Goal: Information Seeking & Learning: Find specific fact

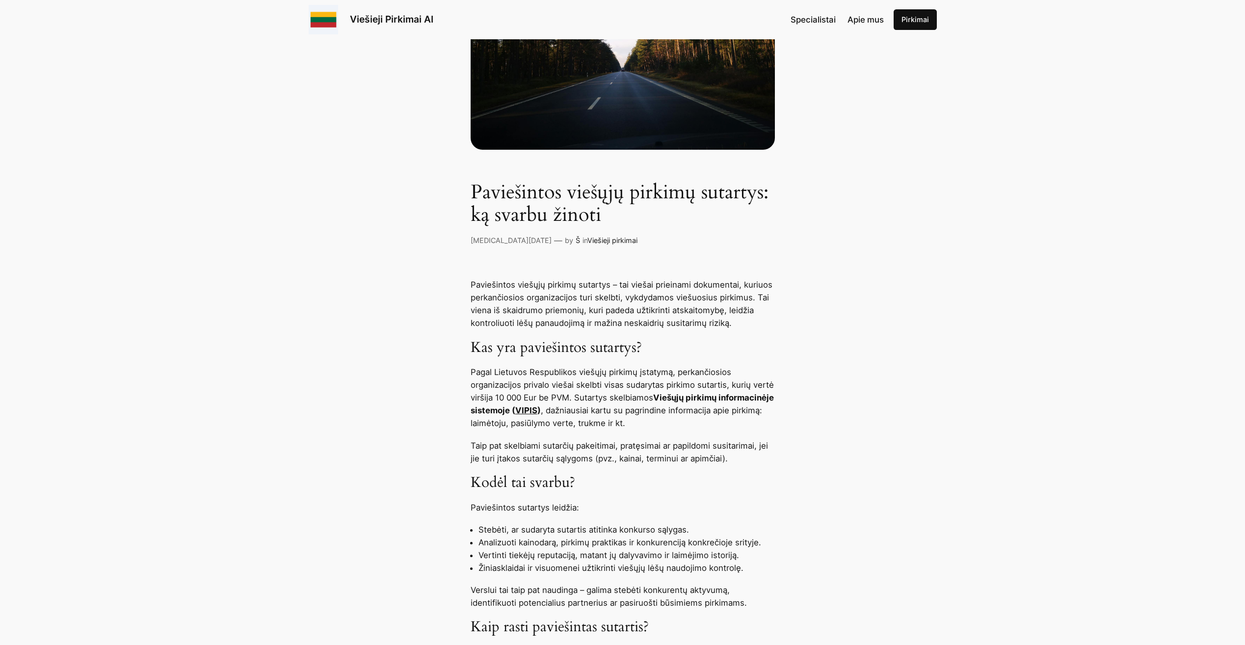
scroll to position [294, 0]
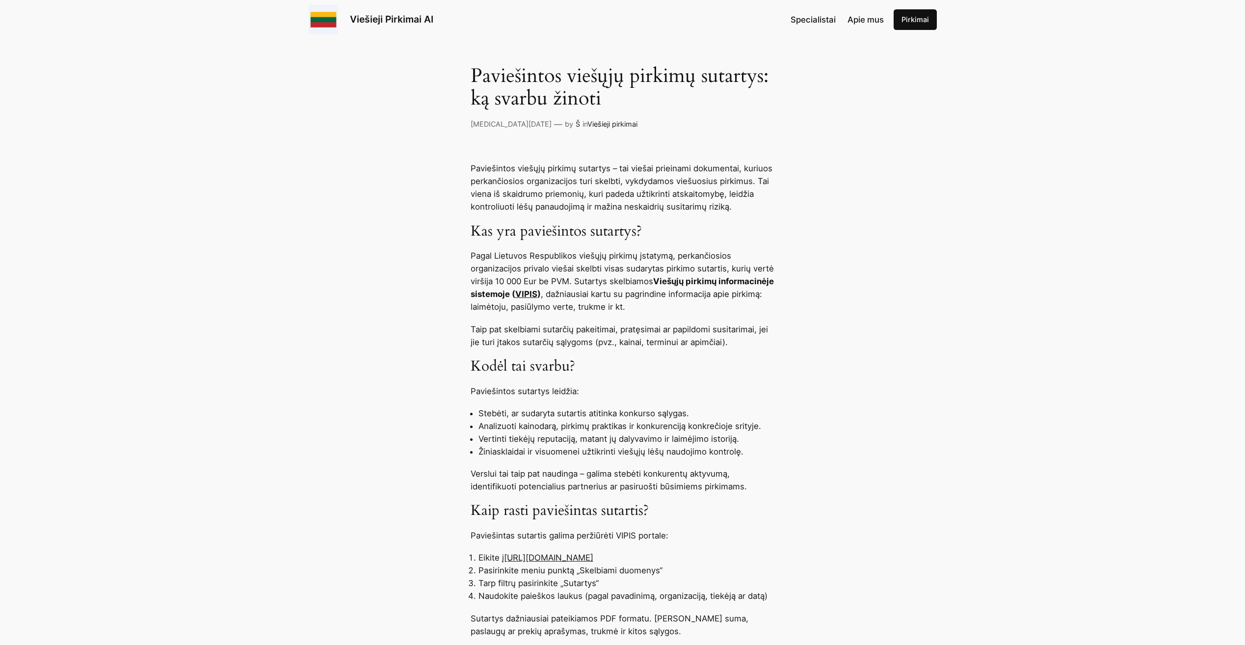
click at [537, 293] on link "VIPIS" at bounding box center [526, 294] width 22 height 10
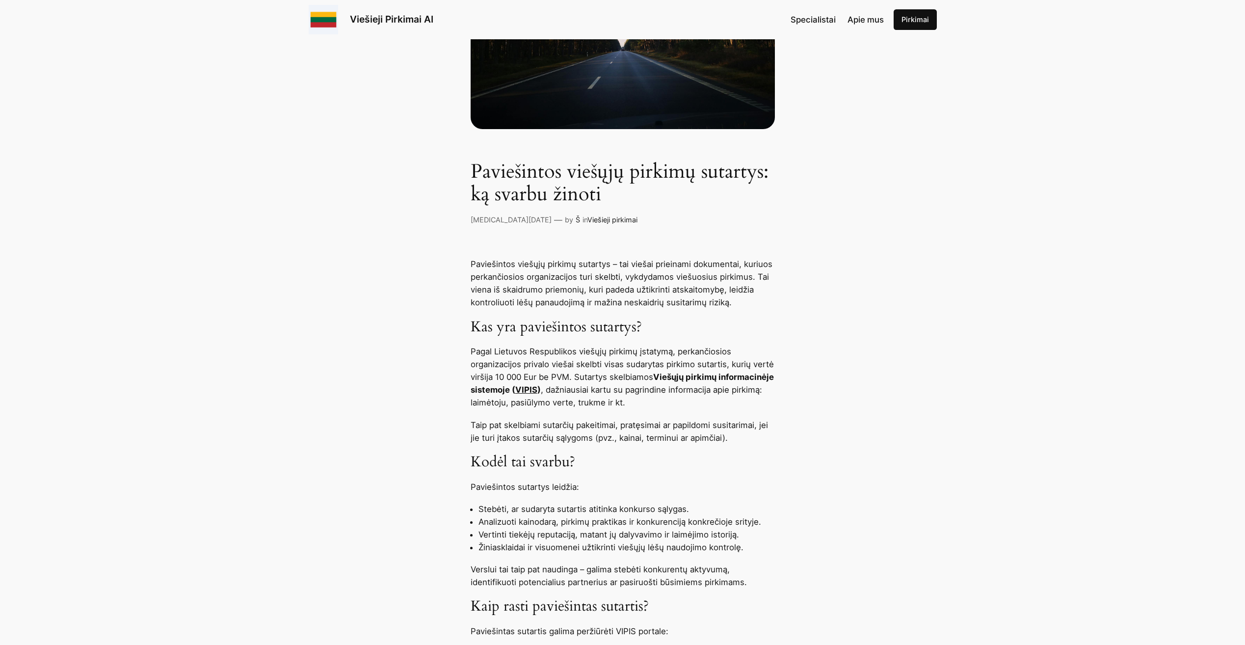
scroll to position [491, 0]
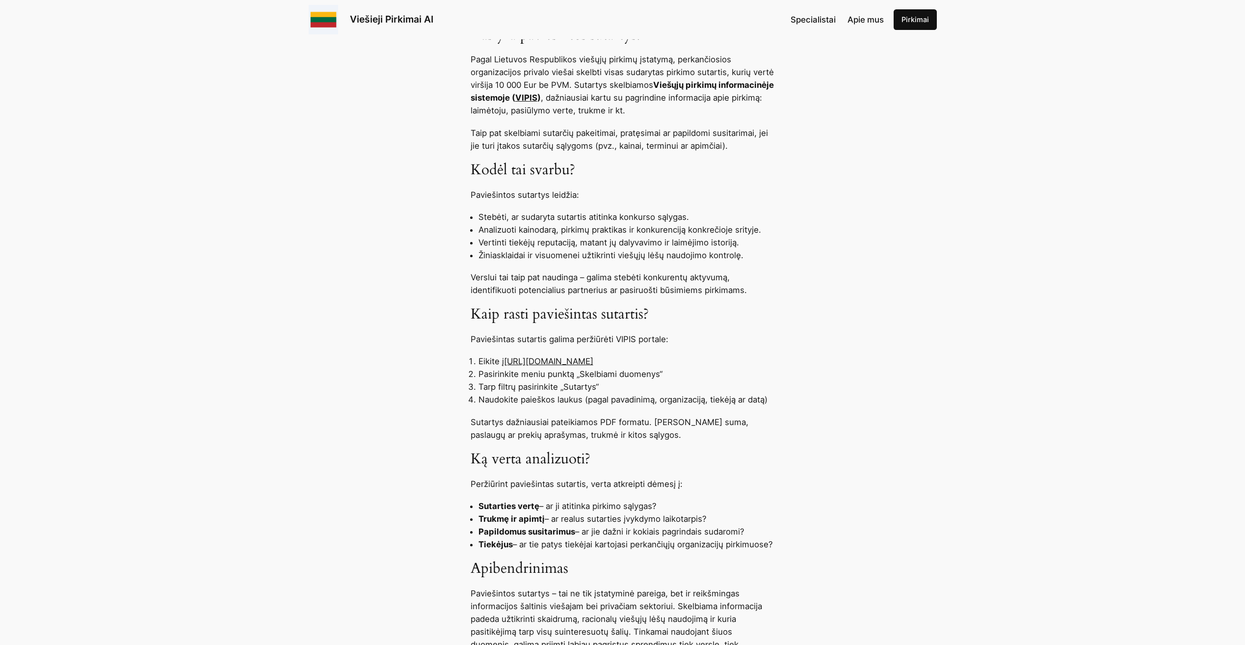
click at [582, 360] on link "[URL][DOMAIN_NAME]" at bounding box center [548, 361] width 89 height 10
drag, startPoint x: 637, startPoint y: 361, endPoint x: 505, endPoint y: 366, distance: 131.6
click at [505, 366] on li "Eikite į [URL][DOMAIN_NAME]" at bounding box center [626, 361] width 296 height 13
drag, startPoint x: 505, startPoint y: 366, endPoint x: 525, endPoint y: 360, distance: 20.6
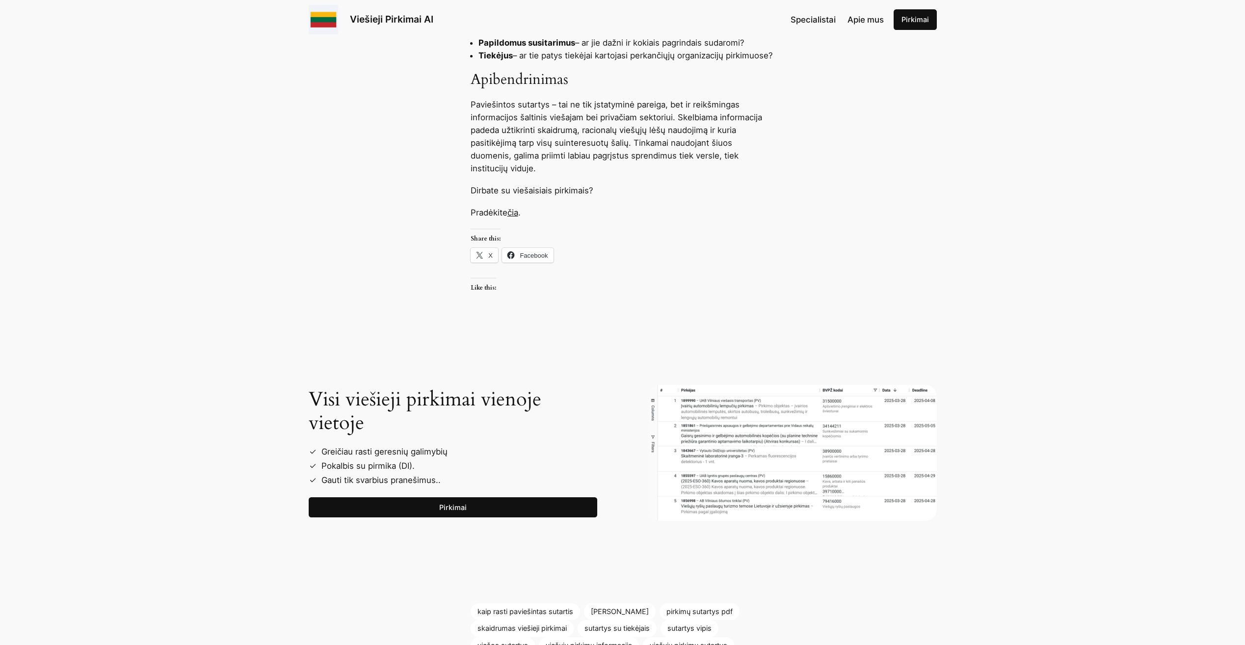
scroll to position [981, 0]
click at [421, 505] on link "Pirkimai" at bounding box center [453, 505] width 289 height 21
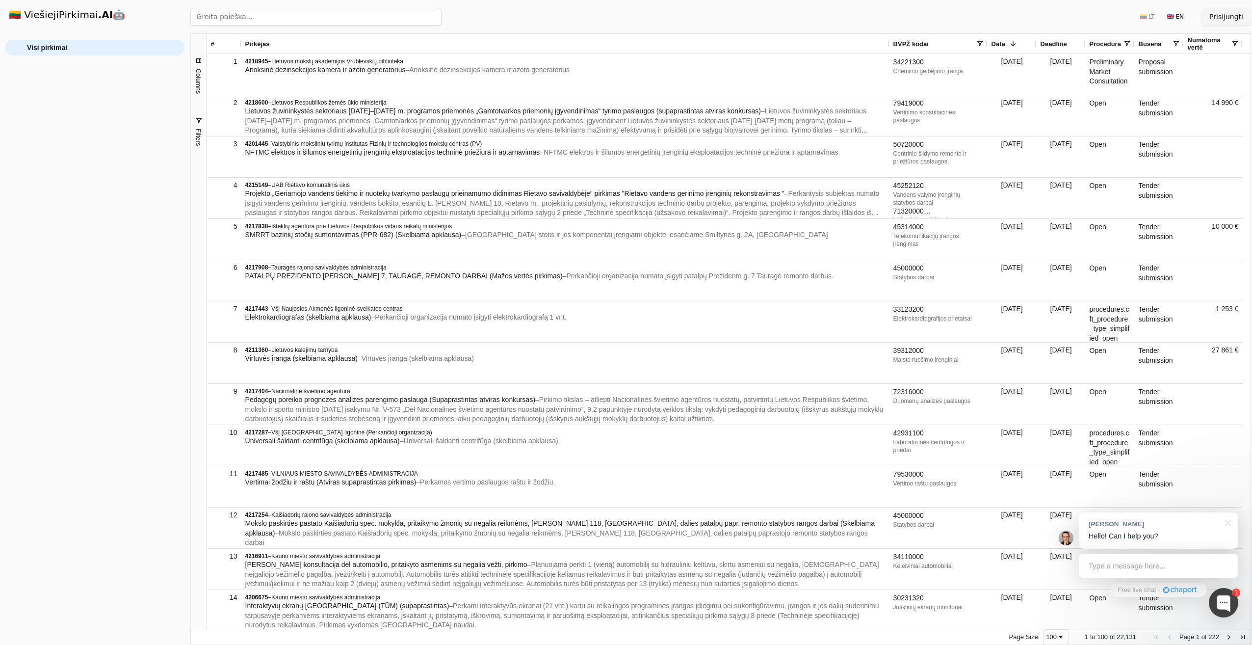
click at [234, 18] on input "search" at bounding box center [315, 17] width 251 height 18
paste input "[GEOGRAPHIC_DATA]"
type input "[GEOGRAPHIC_DATA]"
click at [420, 17] on button "Ieškoti" at bounding box center [422, 17] width 38 height 18
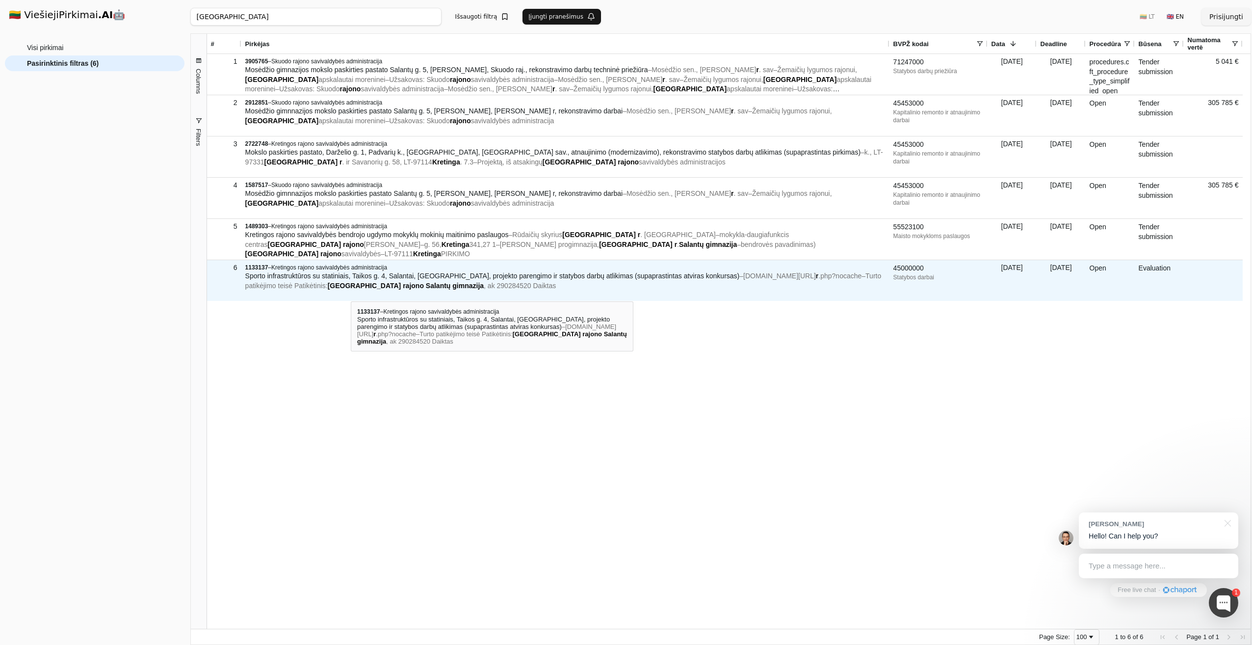
click at [351, 292] on div "1133137 – Kretingos rajono savivaldybės administracija Sporto infrastruktūros s…" at bounding box center [565, 277] width 640 height 33
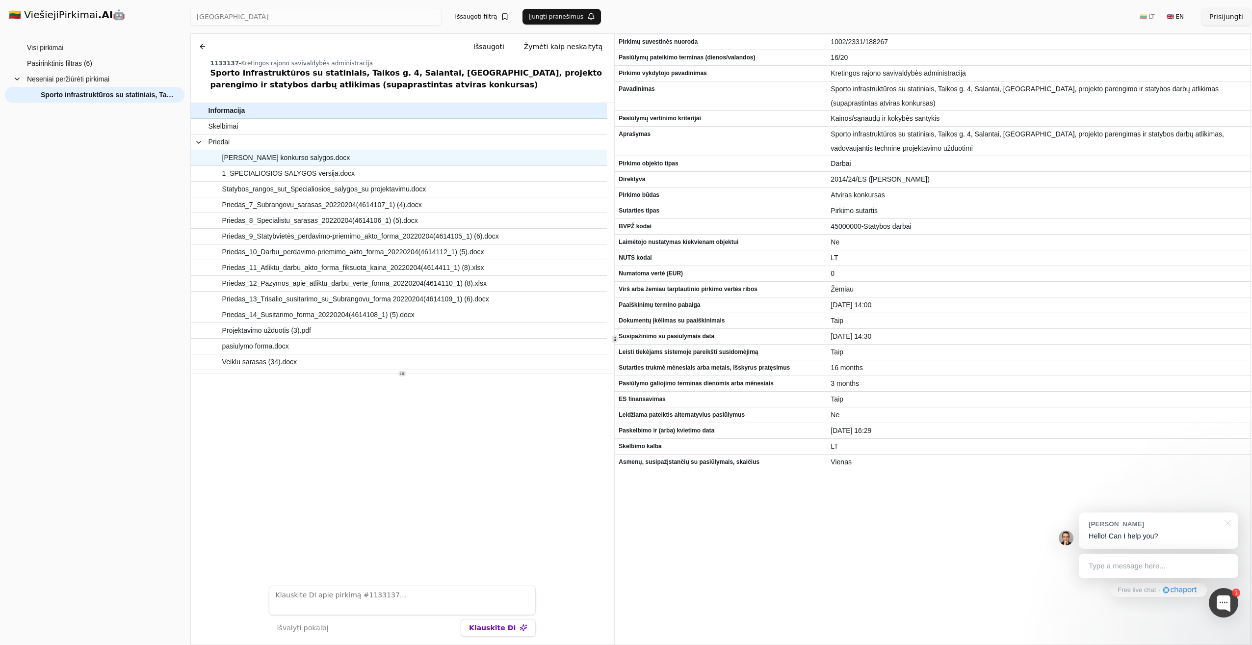
click at [292, 157] on span "Bendrosios konkurso salygos.docx" at bounding box center [286, 158] width 128 height 14
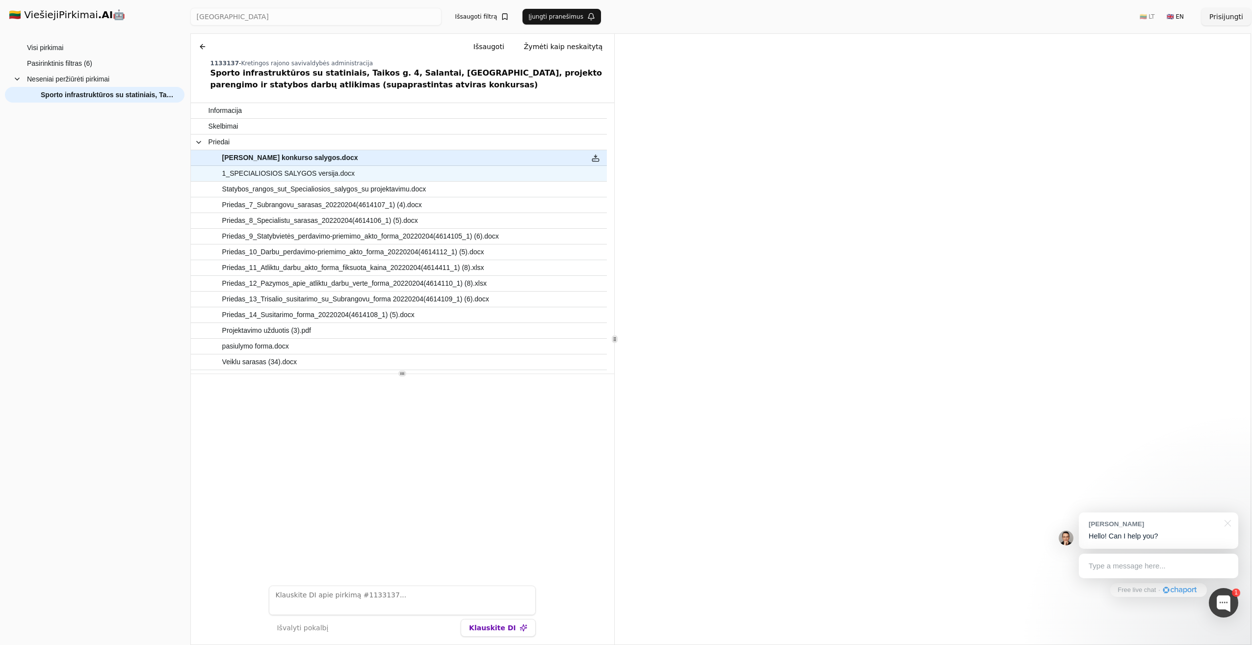
click at [437, 175] on span "1_SPECIALIOSIOS SALYGOS versija.docx" at bounding box center [394, 173] width 371 height 14
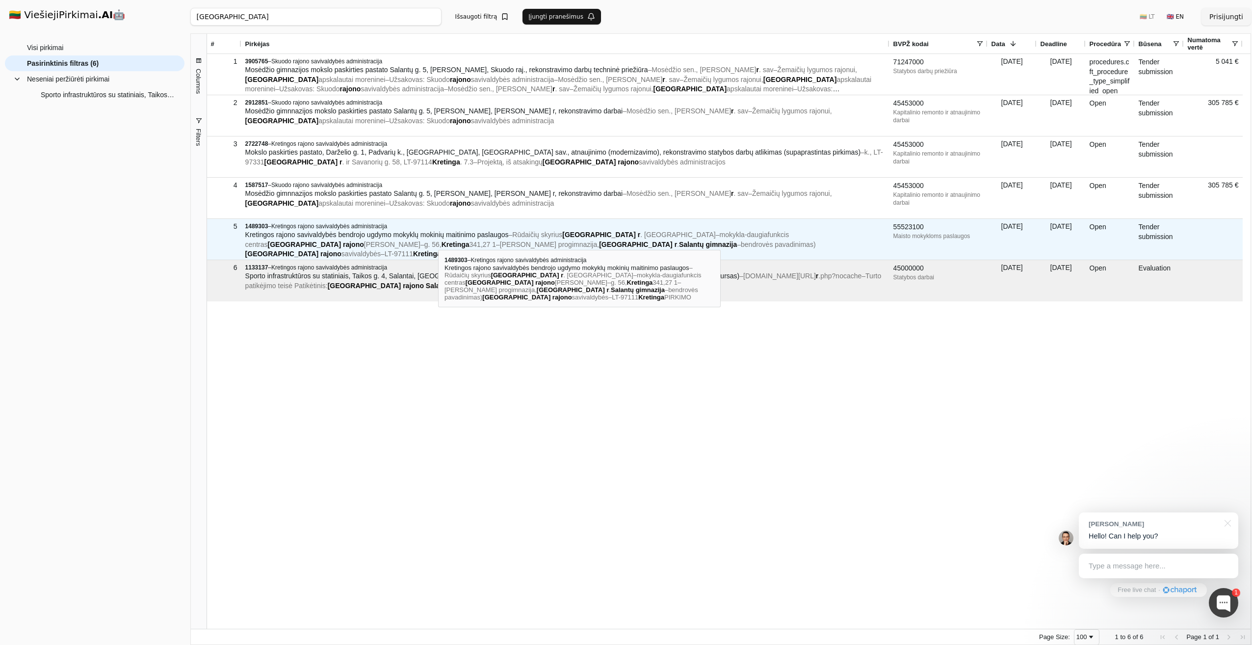
click at [500, 241] on span "Marijono Daujoto progimnazija," at bounding box center [549, 244] width 99 height 8
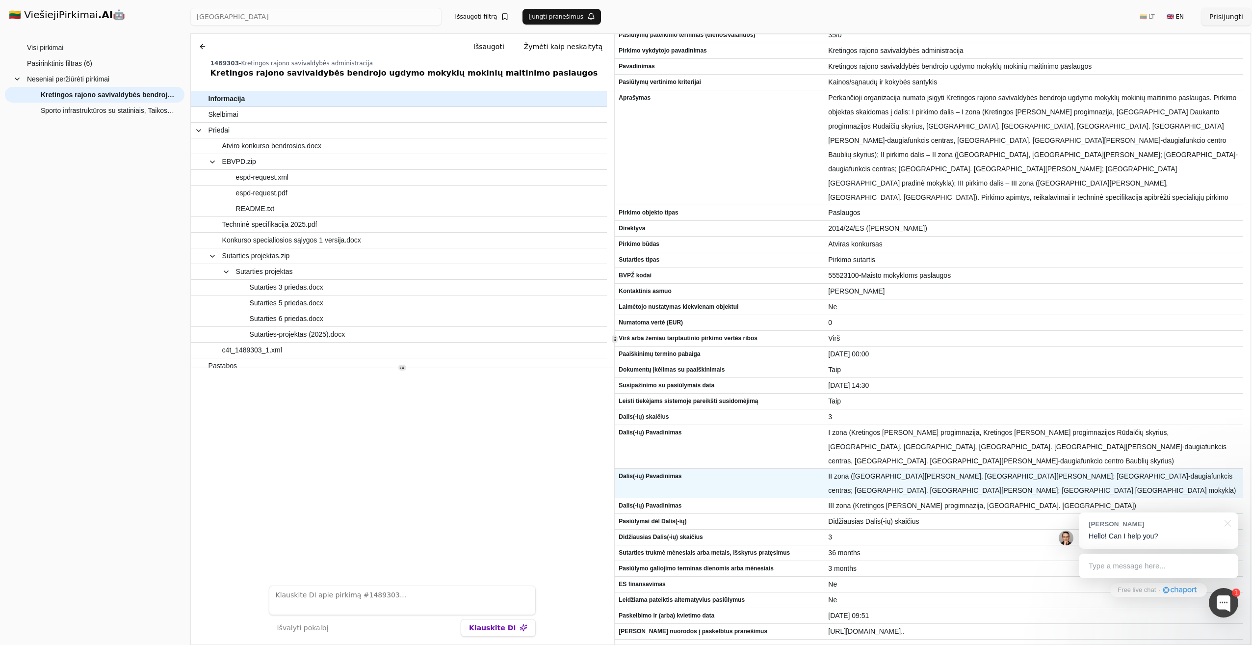
scroll to position [49, 0]
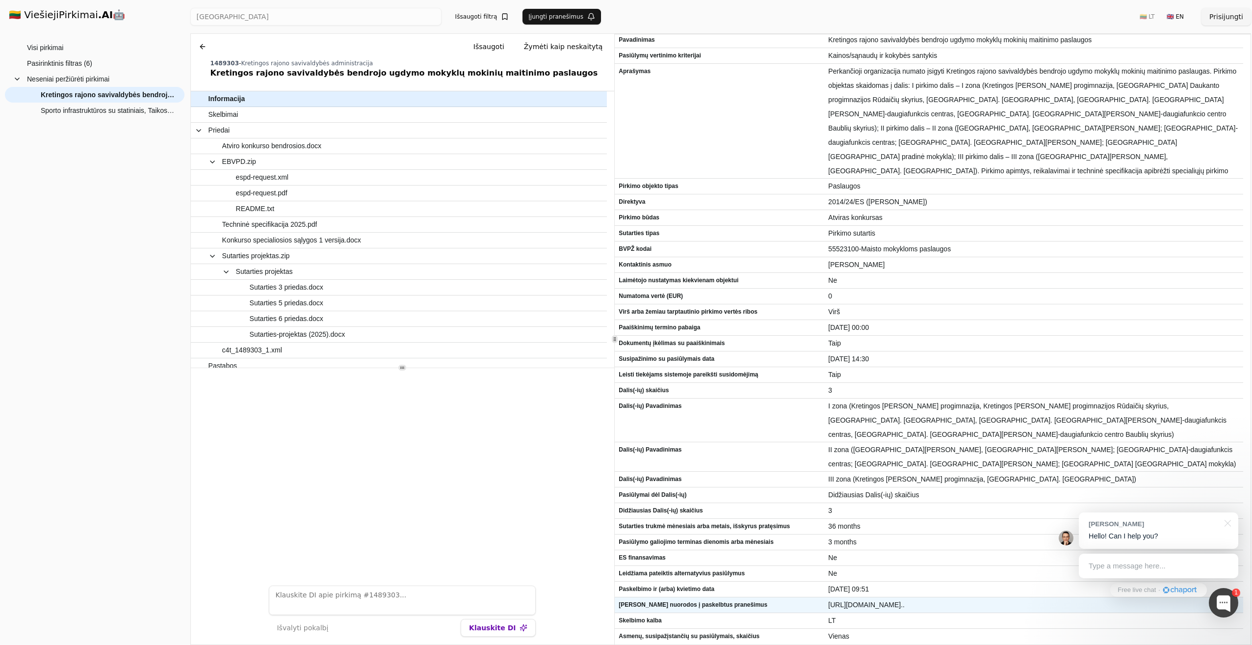
click at [897, 603] on span "https://ted.europa.eu/udl?uri=TED:NOTICE:148591-202.." at bounding box center [1033, 605] width 411 height 14
drag, startPoint x: 826, startPoint y: 604, endPoint x: 1091, endPoint y: 600, distance: 265.0
click at [1091, 600] on div "https://ted.europa.eu/udl?uri=TED:NOTICE:148591-202.." at bounding box center [1033, 604] width 419 height 15
drag, startPoint x: 959, startPoint y: 605, endPoint x: 934, endPoint y: 605, distance: 25.5
click at [934, 605] on span "https://ted.europa.eu/udl?uri=TED:NOTICE:148591-202.." at bounding box center [1033, 605] width 411 height 14
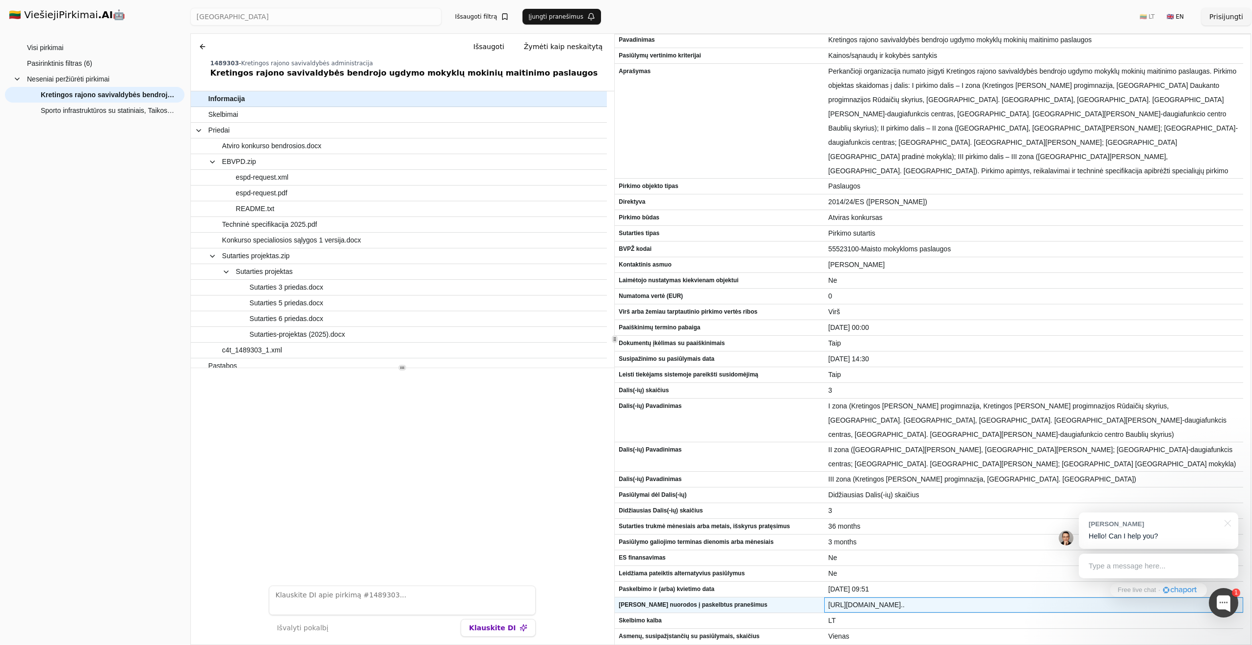
click at [934, 605] on span "https://ted.europa.eu/udl?uri=TED:NOTICE:148591-202.." at bounding box center [1033, 605] width 411 height 14
drag, startPoint x: 934, startPoint y: 605, endPoint x: 1016, endPoint y: 606, distance: 81.9
click at [1016, 606] on span "https://ted.europa.eu/udl?uri=TED:NOTICE:148591-202.." at bounding box center [1033, 605] width 411 height 14
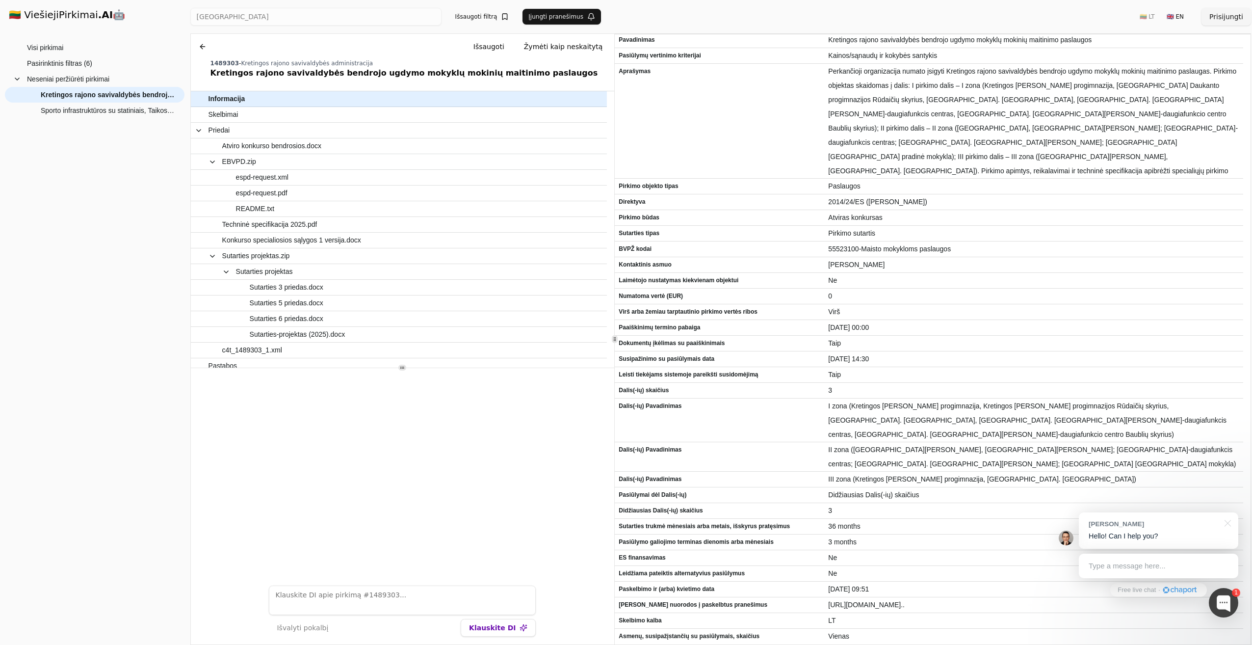
click at [447, 428] on div at bounding box center [403, 473] width 424 height 210
click at [1227, 525] on div at bounding box center [1226, 522] width 25 height 20
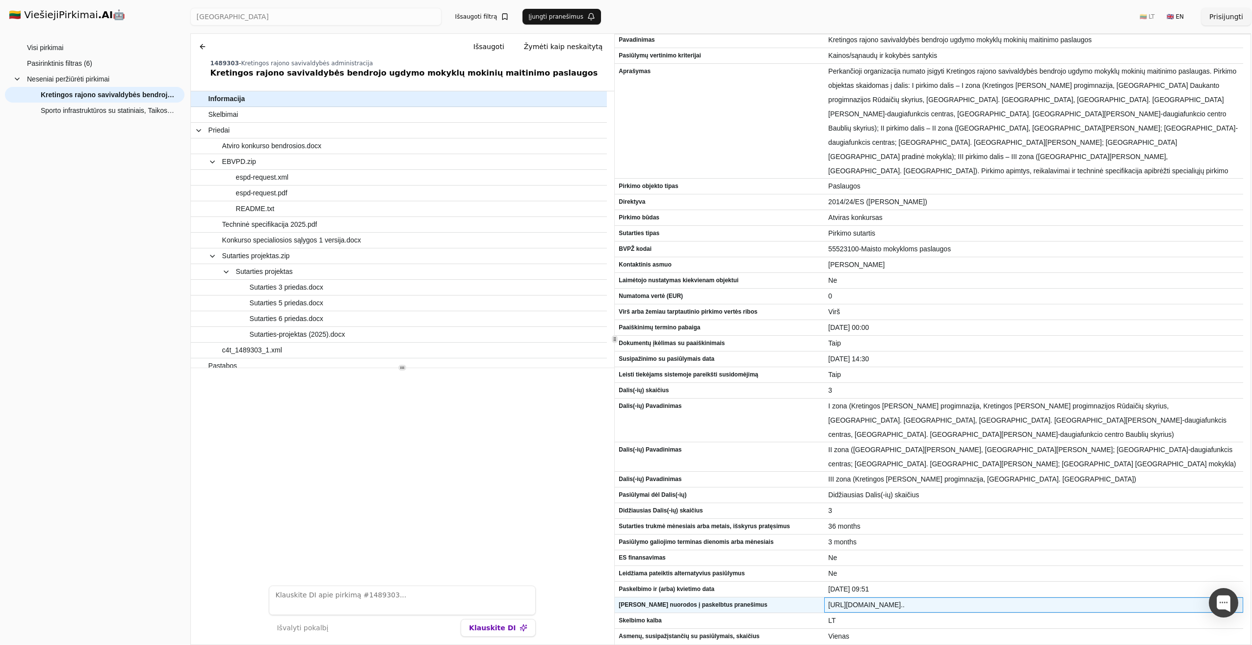
click at [856, 603] on span "https://ted.europa.eu/udl?uri=TED:NOTICE:148591-202.." at bounding box center [1033, 605] width 411 height 14
drag, startPoint x: 830, startPoint y: 605, endPoint x: 1040, endPoint y: 609, distance: 209.5
click at [1040, 609] on span "https://ted.europa.eu/udl?uri=TED:NOTICE:148591-202.." at bounding box center [1033, 605] width 411 height 14
drag, startPoint x: 1040, startPoint y: 609, endPoint x: 971, endPoint y: 604, distance: 68.4
click at [971, 604] on span "https://ted.europa.eu/udl?uri=TED:NOTICE:148591-202.." at bounding box center [1033, 605] width 411 height 14
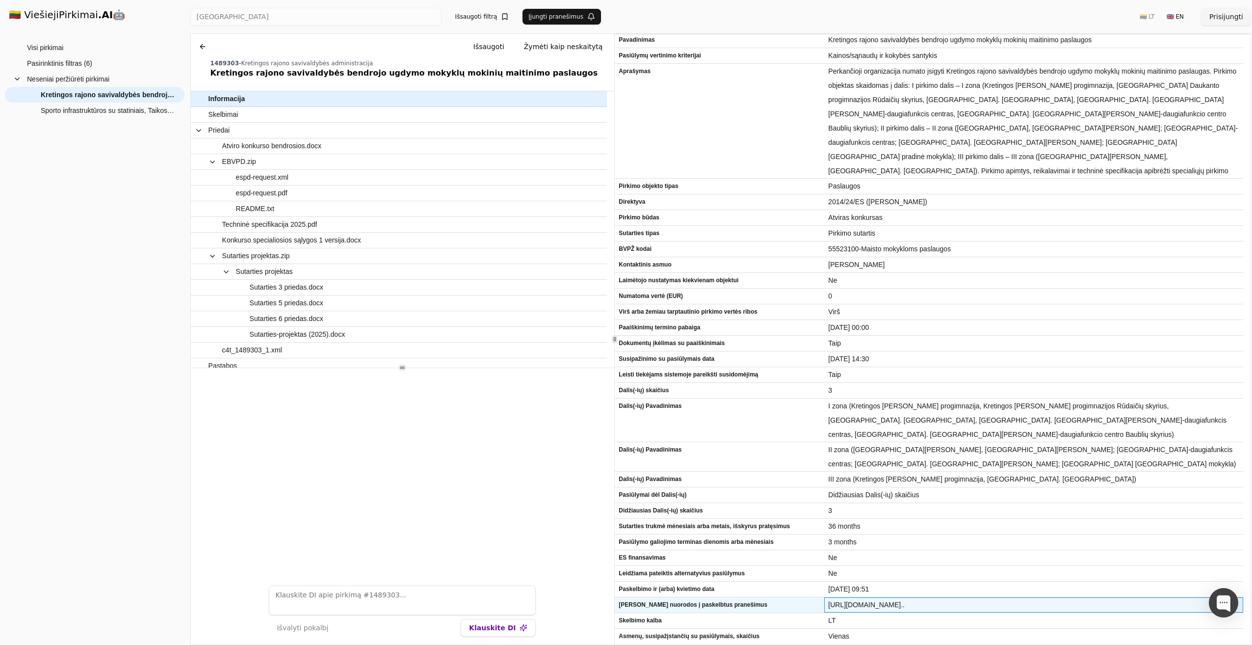
click at [972, 604] on span "https://ted.europa.eu/udl?uri=TED:NOTICE:148591-202.." at bounding box center [1033, 605] width 411 height 14
click at [757, 604] on span "TED nuorodos į paskelbtus pranešimus" at bounding box center [720, 605] width 202 height 14
drag, startPoint x: 829, startPoint y: 604, endPoint x: 1012, endPoint y: 610, distance: 183.1
click at [1012, 610] on span "https://ted.europa.eu/udl?uri=TED:NOTICE:148591-202.." at bounding box center [1033, 605] width 411 height 14
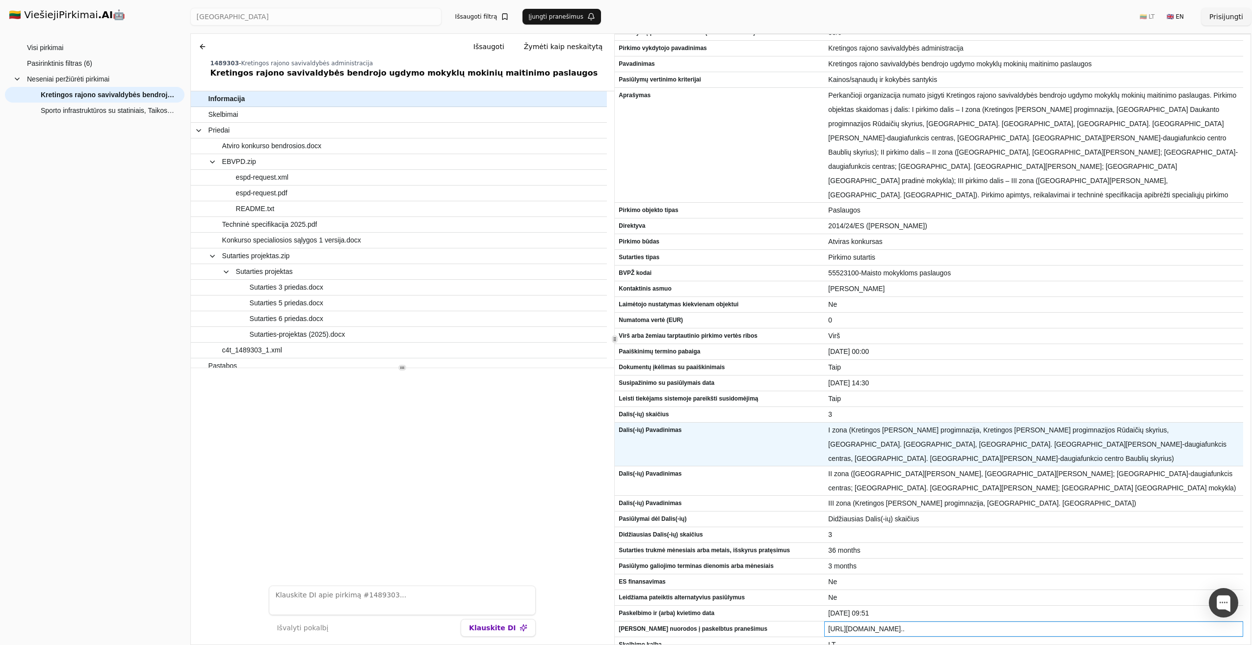
scroll to position [0, 0]
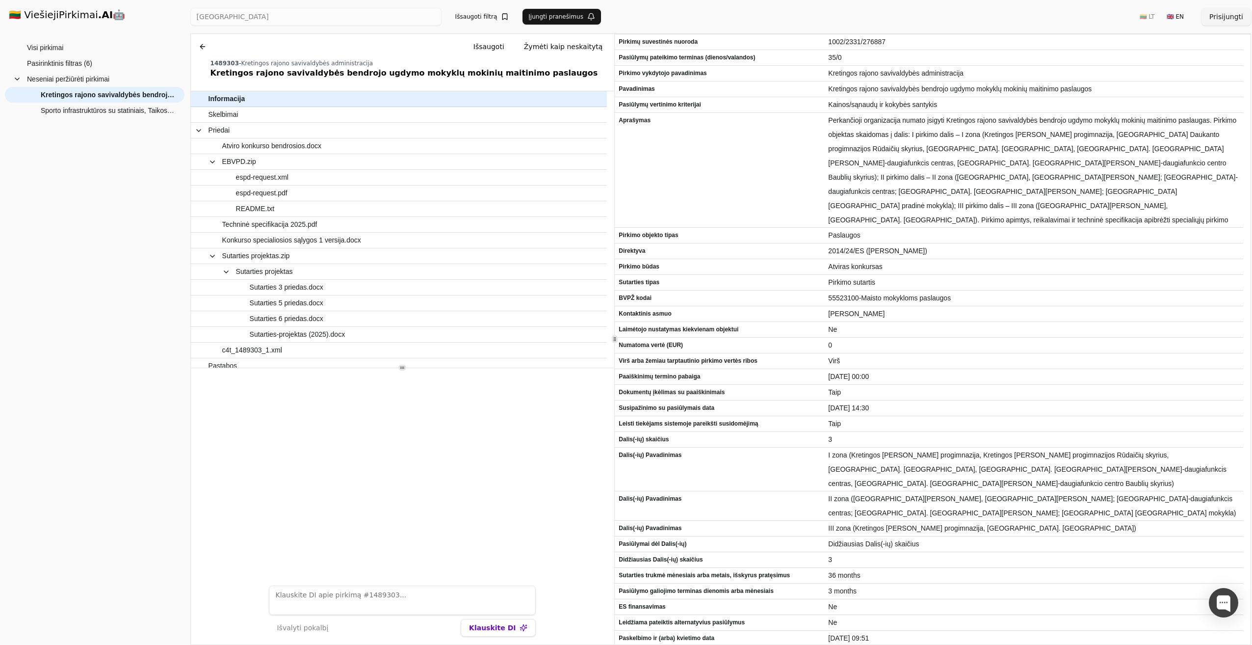
click at [135, 201] on div "Visi pirkimai Pasirinktinis filtras (6) Neseniai peržiūrėti pirkimai Sporto inf…" at bounding box center [95, 338] width 180 height 597
click at [52, 45] on span "Visi pirkimai" at bounding box center [45, 47] width 36 height 15
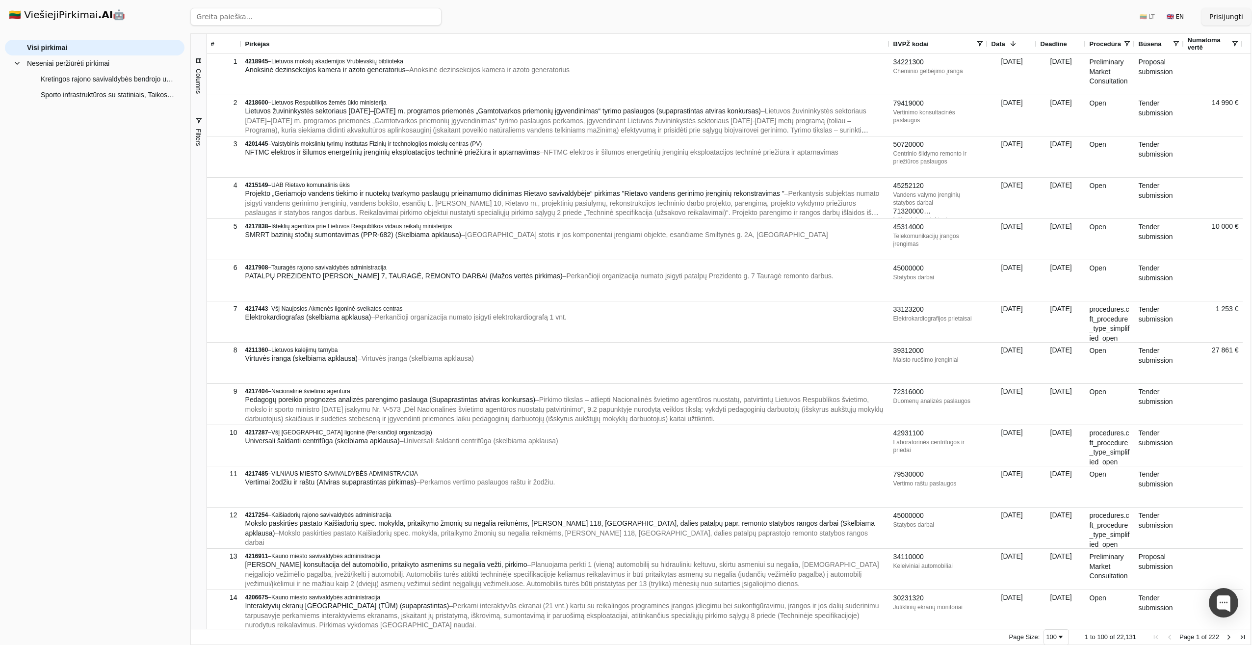
click at [304, 17] on input "search" at bounding box center [315, 17] width 251 height 18
paste input "Kretingos rajono Salantų gimnazija"
drag, startPoint x: 252, startPoint y: 16, endPoint x: 48, endPoint y: 47, distance: 206.5
click at [56, 47] on div "🇱🇹 ViešiejiPirkimai .AI 🤖 Prisijungti Group Visi pirkimai Neseniai peržiūrėti p…" at bounding box center [626, 322] width 1252 height 645
type input "Salantų gimnazija"
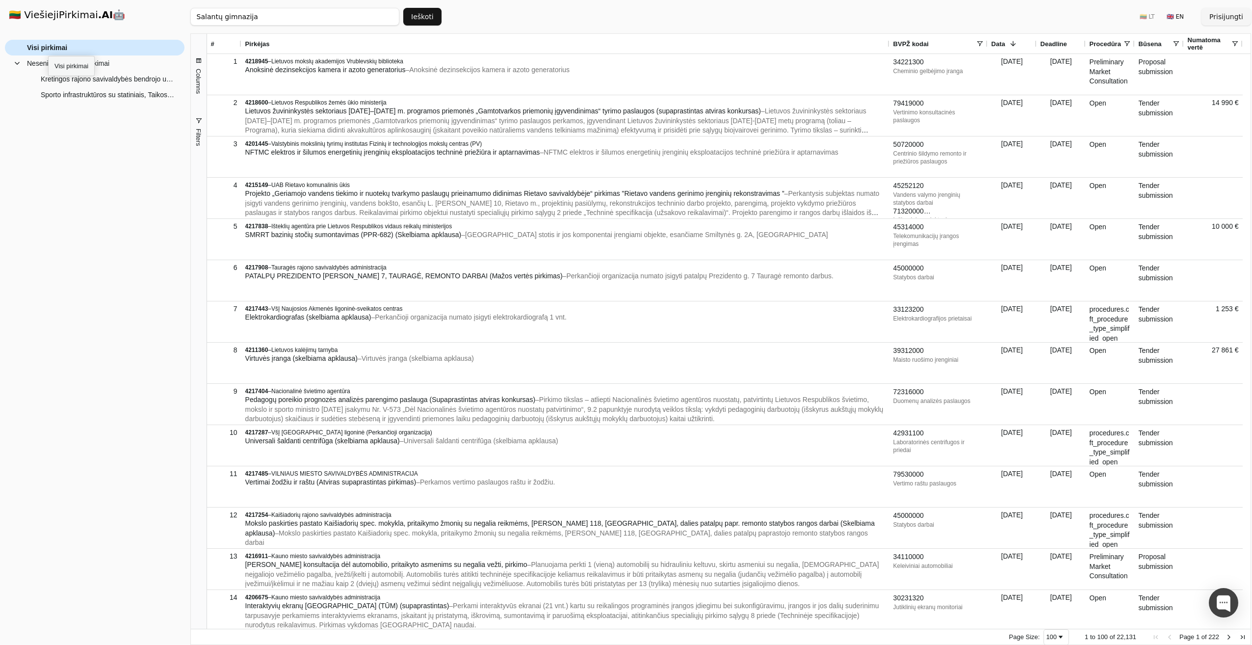
click button "Ieškoti" at bounding box center [422, 17] width 38 height 18
